Goal: Communication & Community: Answer question/provide support

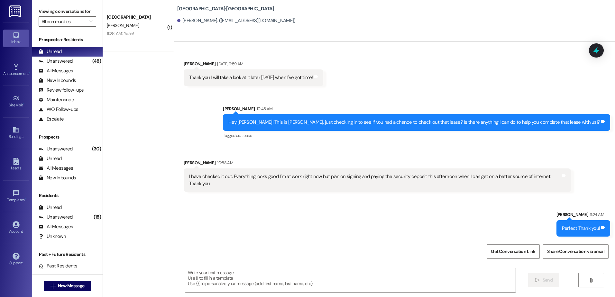
scroll to position [446, 0]
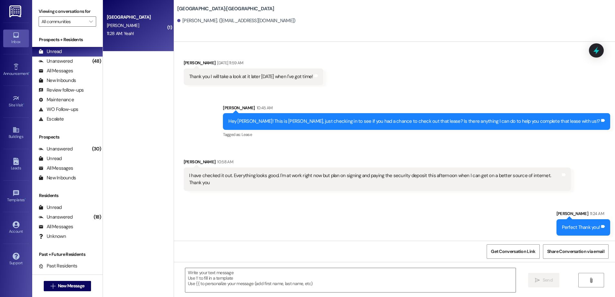
click at [125, 22] on div "[PERSON_NAME]" at bounding box center [136, 26] width 61 height 8
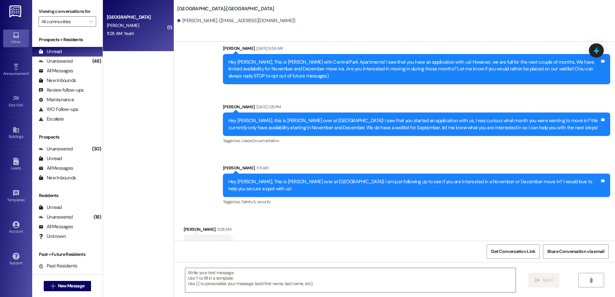
scroll to position [25, 0]
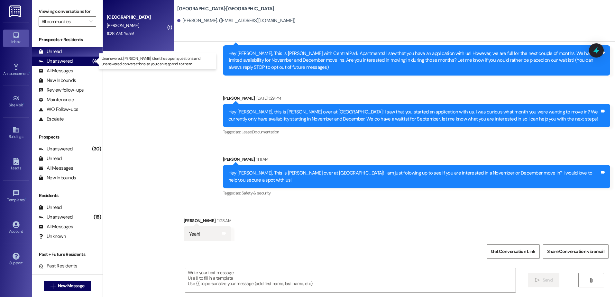
click at [74, 59] on div "Unanswered (48)" at bounding box center [67, 62] width 70 height 10
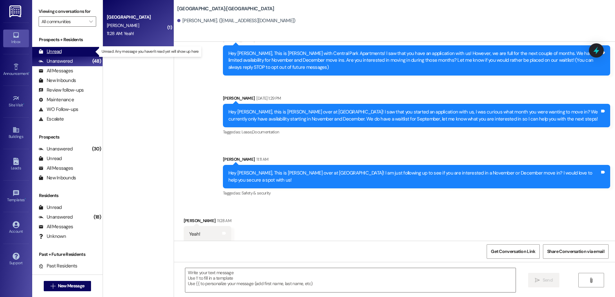
click at [74, 53] on div "Unread (0)" at bounding box center [67, 52] width 70 height 10
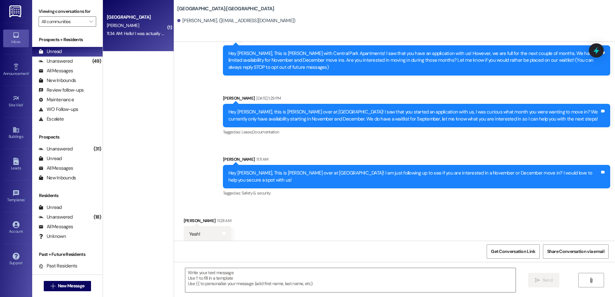
click at [125, 39] on div "[GEOGRAPHIC_DATA] [PERSON_NAME] 11:34 AM: Hello! I was actually planning on sch…" at bounding box center [138, 25] width 71 height 51
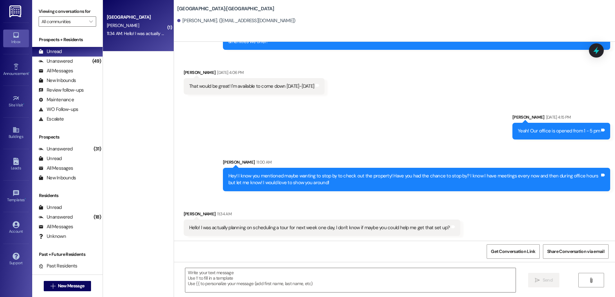
scroll to position [164, 0]
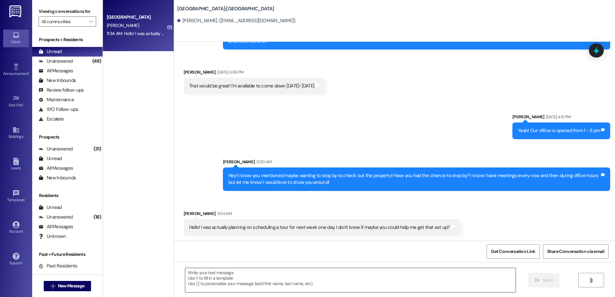
click at [286, 284] on textarea at bounding box center [350, 280] width 330 height 24
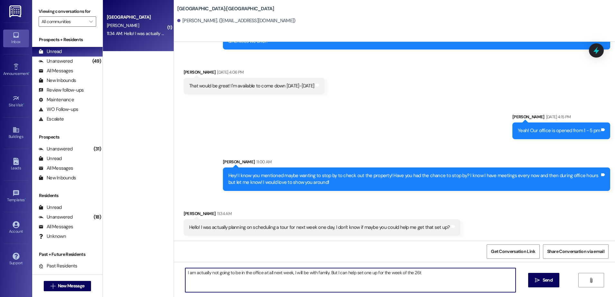
type textarea "I am actually not going to be in the office at all next week, I will be with fa…"
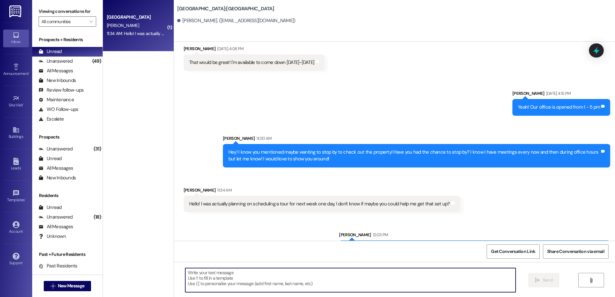
scroll to position [209, 0]
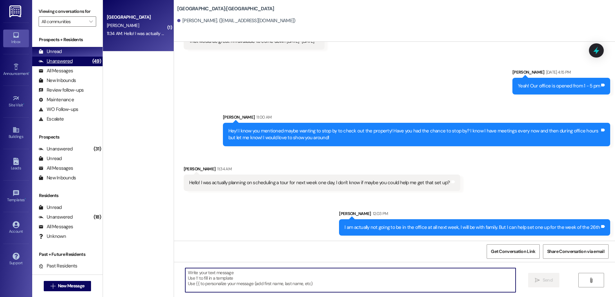
click at [55, 61] on div "Unanswered" at bounding box center [56, 61] width 34 height 7
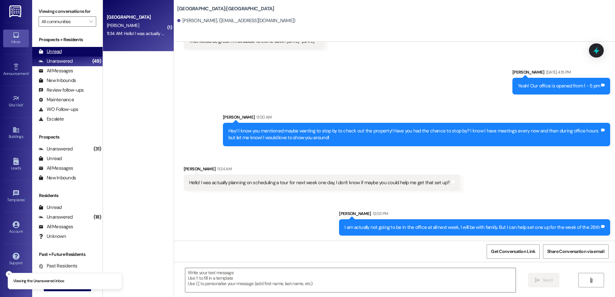
click at [57, 52] on div "Unread" at bounding box center [50, 51] width 23 height 7
